Goal: Navigation & Orientation: Go to known website

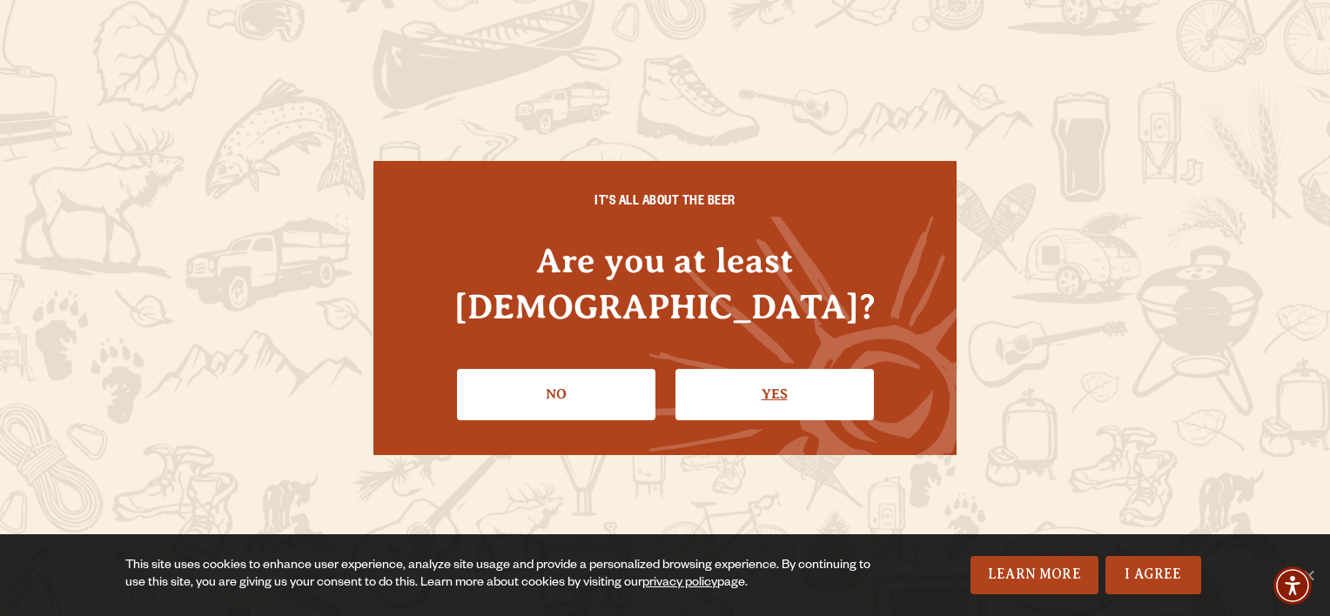
click at [758, 369] on link "Yes" at bounding box center [775, 394] width 199 height 50
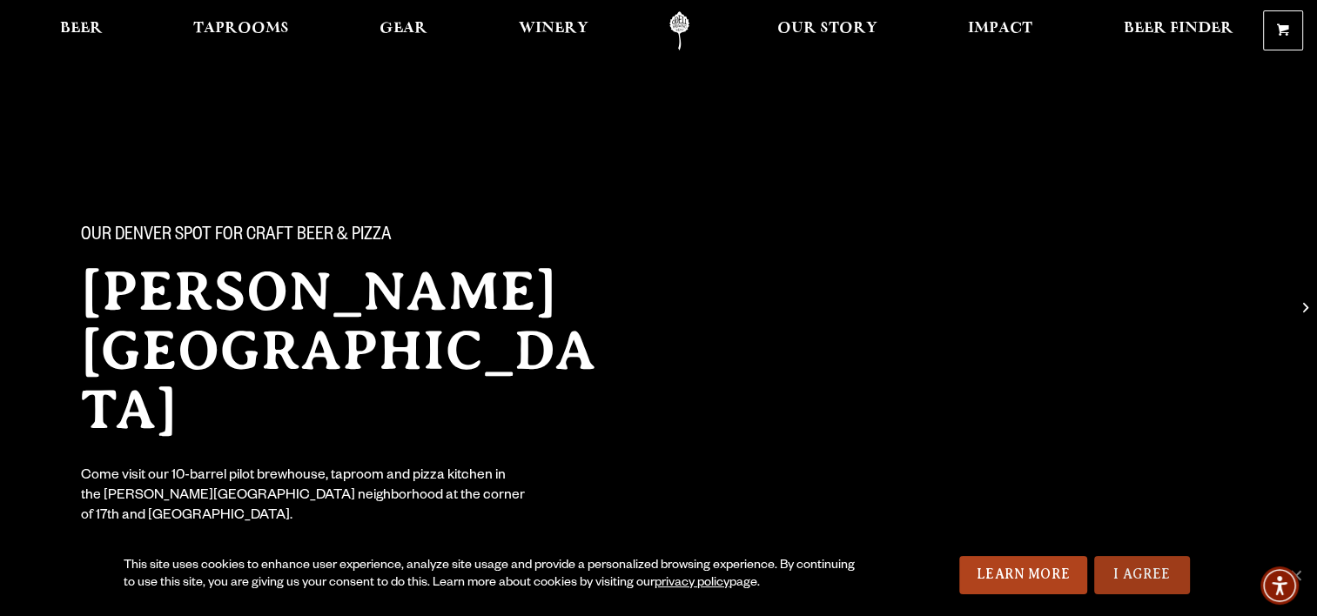
click at [1133, 571] on link "I Agree" at bounding box center [1142, 575] width 96 height 38
